Goal: Obtain resource: Download file/media

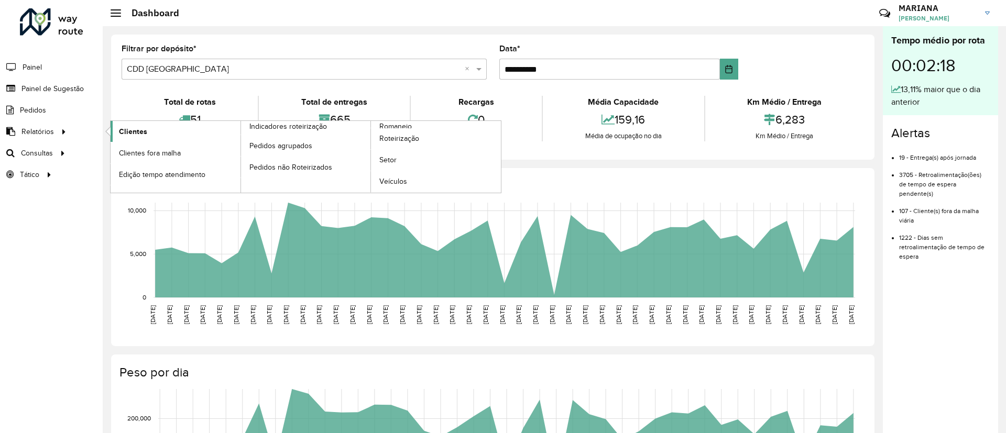
click at [136, 137] on link "Clientes" at bounding box center [176, 131] width 130 height 21
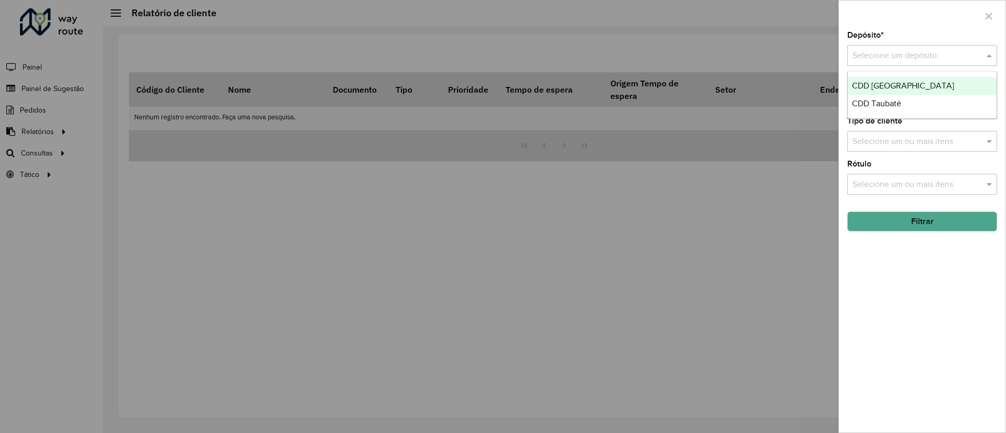
click at [934, 58] on input "text" at bounding box center [911, 56] width 118 height 13
click at [916, 87] on span "CDD [GEOGRAPHIC_DATA]" at bounding box center [903, 85] width 102 height 9
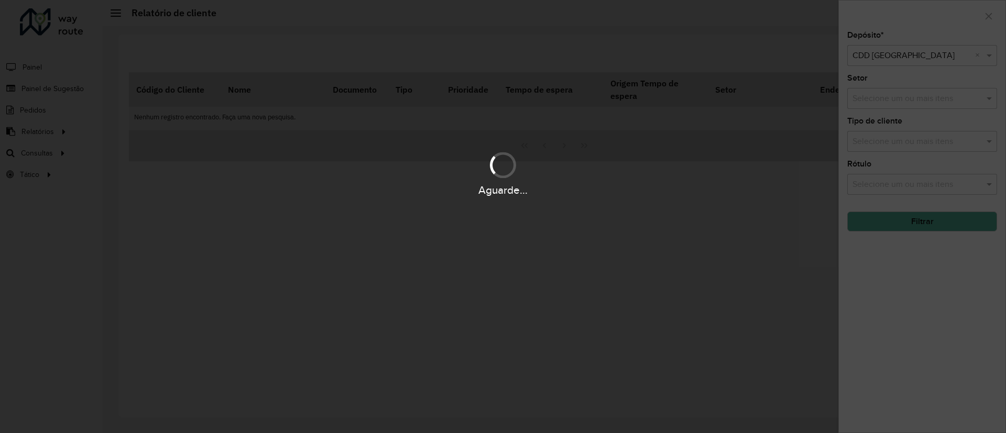
click at [916, 98] on div "Aguarde..." at bounding box center [503, 216] width 1006 height 433
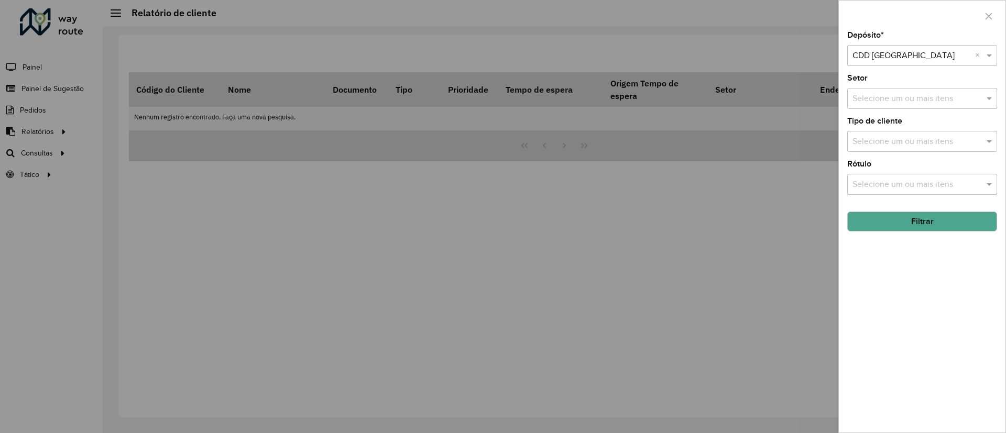
click at [917, 148] on div "Selecione um ou mais itens" at bounding box center [922, 141] width 150 height 21
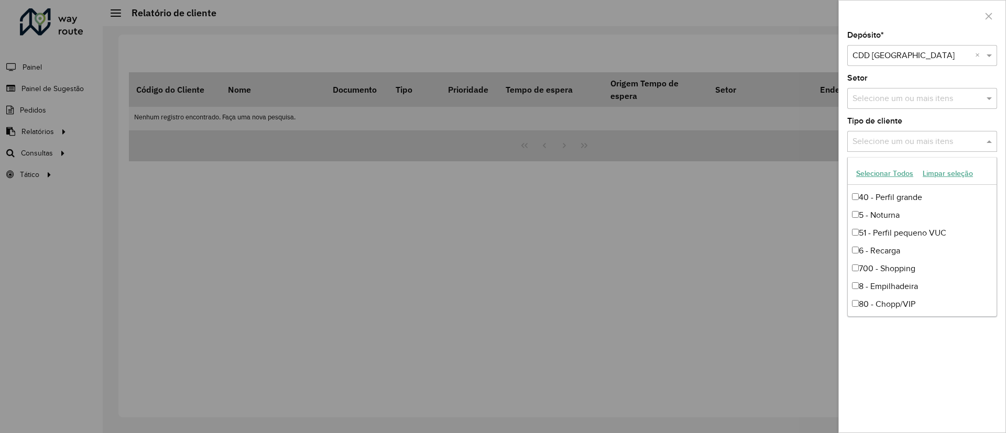
scroll to position [79, 0]
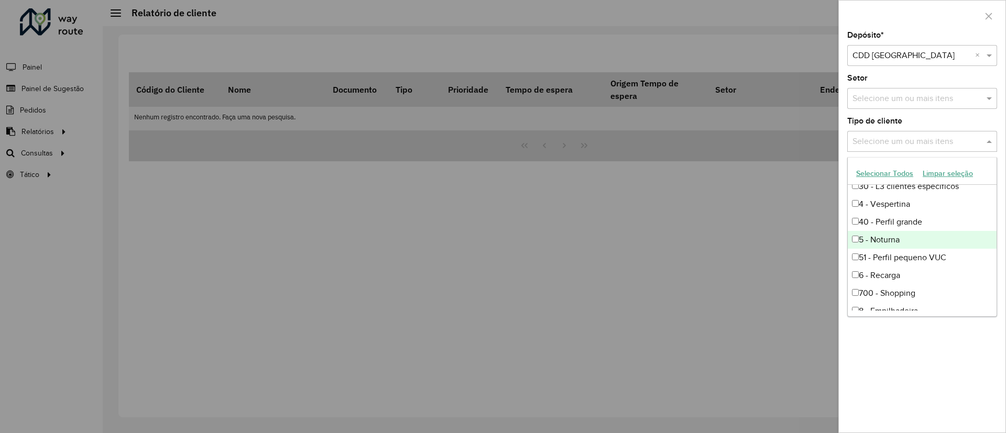
click at [886, 240] on div "5 - Noturna" at bounding box center [921, 240] width 149 height 18
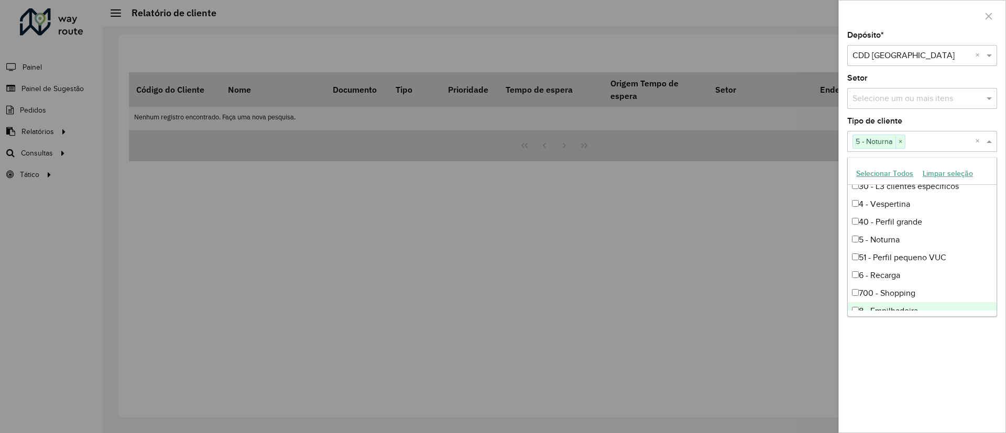
click at [905, 350] on div "Depósito * Selecione um depósito × CDD [GEOGRAPHIC_DATA] × Setor Selecione um o…" at bounding box center [922, 231] width 167 height 401
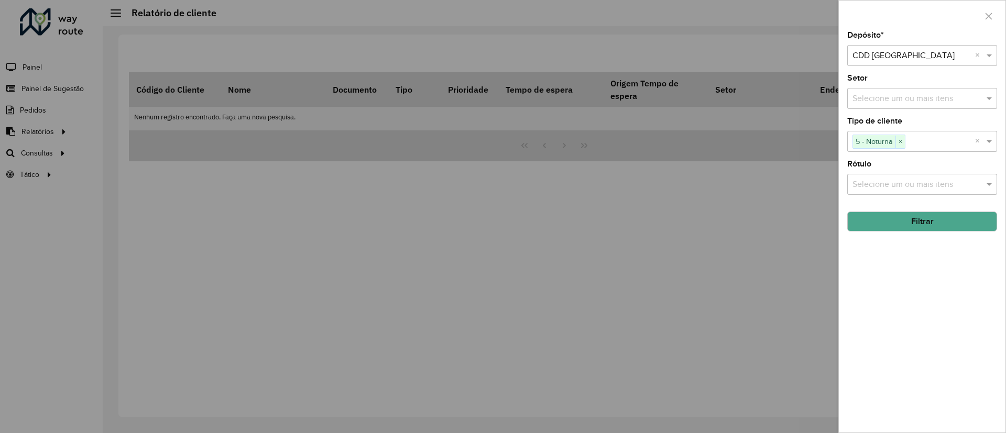
click at [935, 220] on button "Filtrar" at bounding box center [922, 222] width 150 height 20
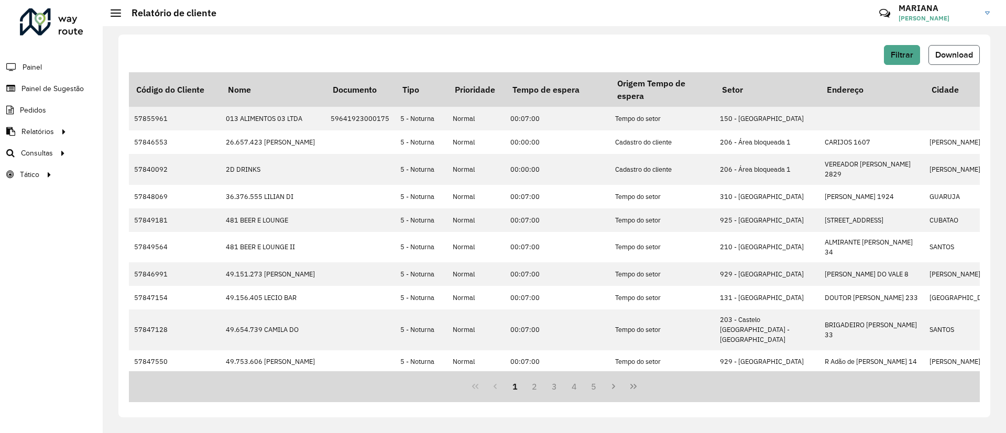
click at [940, 50] on span "Download" at bounding box center [954, 54] width 38 height 9
